Goal: Communication & Community: Participate in discussion

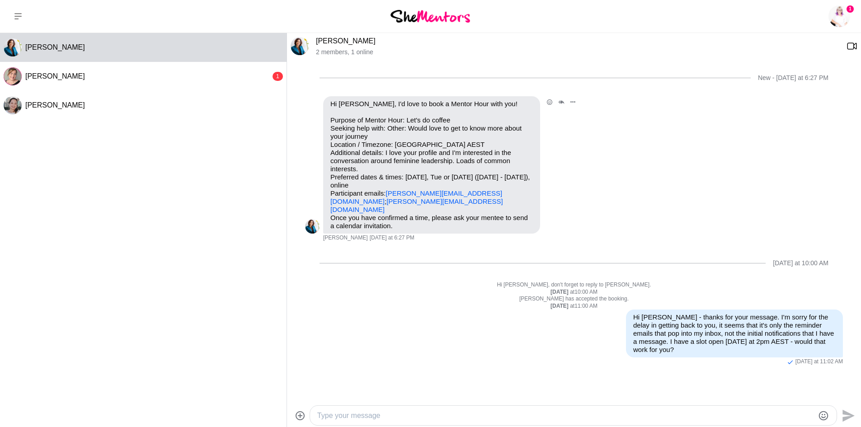
drag, startPoint x: 0, startPoint y: 0, endPoint x: 632, endPoint y: 112, distance: 641.9
click at [632, 112] on div "Reply Pin Mark as unread Flag Mute Hi [PERSON_NAME], I'd love to book a Mentor …" at bounding box center [574, 168] width 538 height 145
click at [664, 14] on div "1 Dashboard Profile Saved Items (3) Messages Bookings Reviews (2) Membership Lo…" at bounding box center [717, 16] width 287 height 33
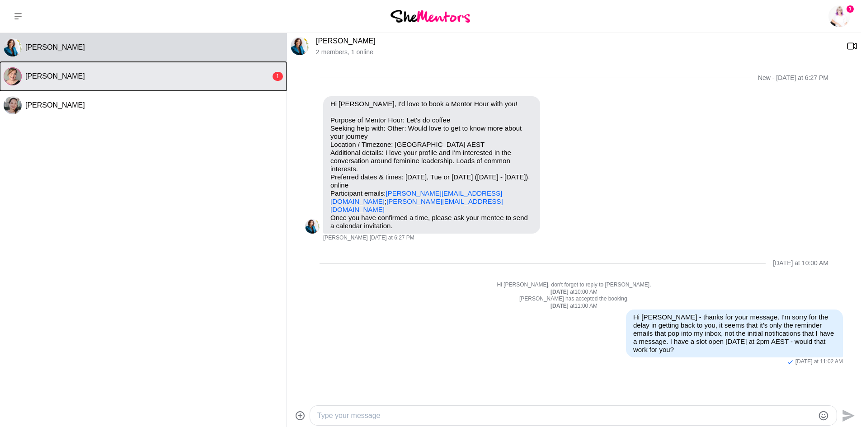
click at [67, 75] on div "[PERSON_NAME]" at bounding box center [147, 76] width 245 height 9
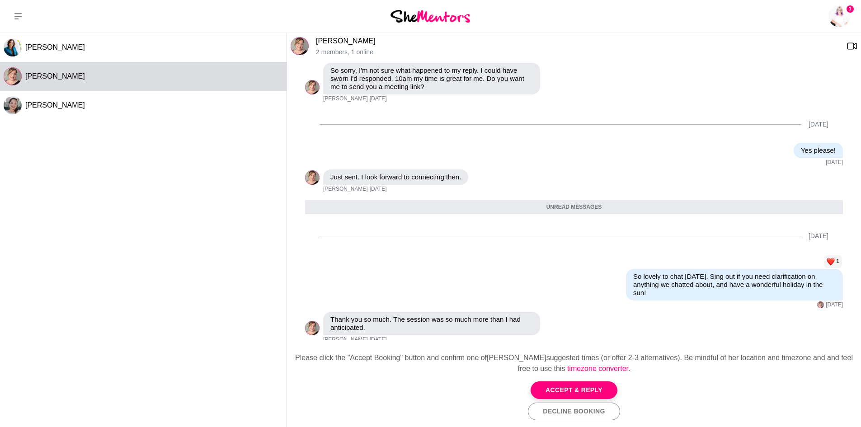
scroll to position [746, 0]
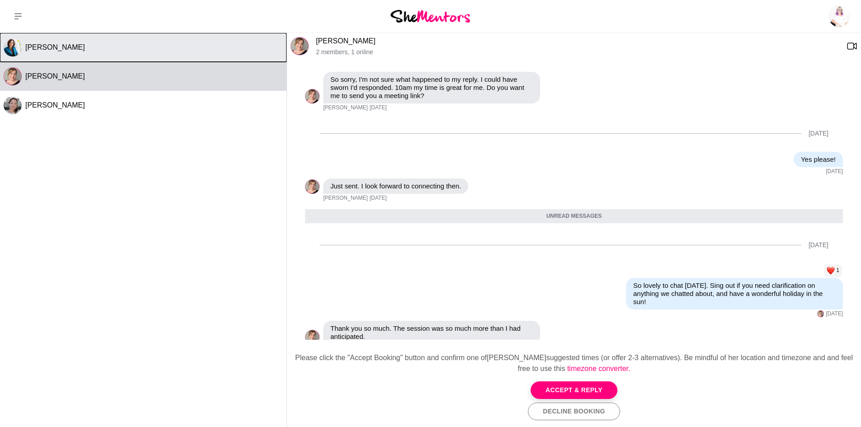
click at [216, 54] on button "[PERSON_NAME]" at bounding box center [143, 47] width 286 height 29
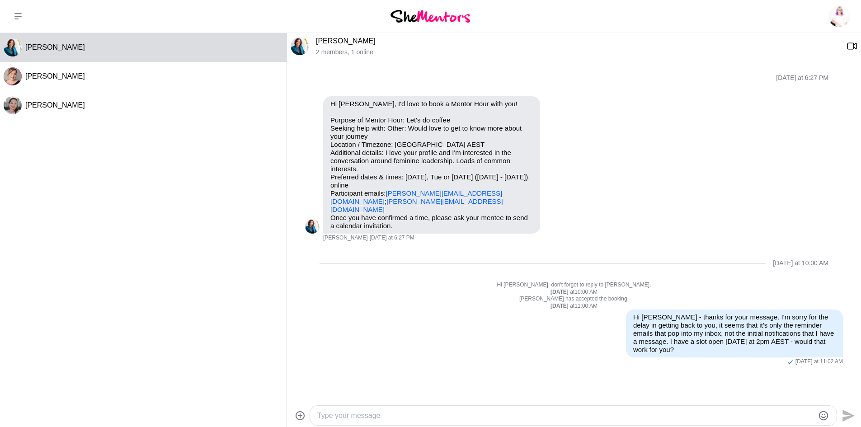
click at [747, 21] on div "Dashboard Profile Saved Items (3) Messages Bookings Reviews (2) Membership Logo…" at bounding box center [717, 16] width 287 height 33
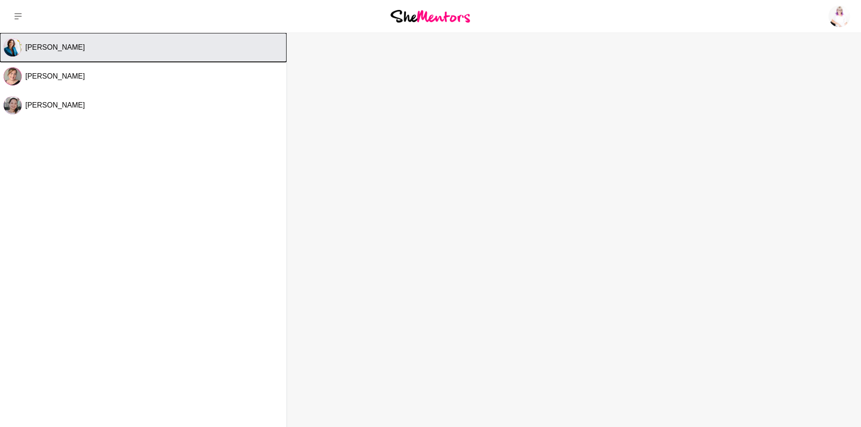
click at [239, 58] on button "[PERSON_NAME]" at bounding box center [143, 47] width 286 height 29
